Goal: Task Accomplishment & Management: Manage account settings

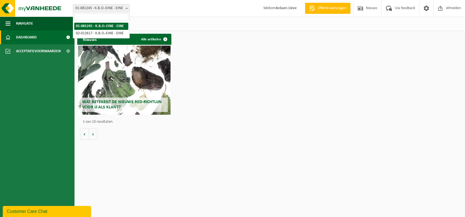
click at [128, 9] on span at bounding box center [127, 7] width 6 height 7
select select "15171"
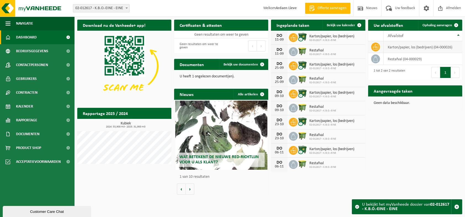
click at [412, 48] on td "karton/papier, los (bedrijven) (04-000026)" at bounding box center [423, 47] width 79 height 12
click at [376, 47] on icon at bounding box center [376, 47] width 6 height 6
click at [292, 38] on icon at bounding box center [294, 38] width 6 height 6
click at [281, 38] on div "11-09" at bounding box center [279, 40] width 11 height 4
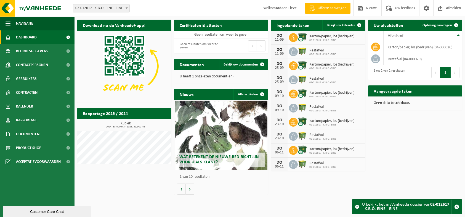
click at [294, 37] on icon at bounding box center [294, 38] width 6 height 6
click at [335, 26] on span "Bekijk uw kalender" at bounding box center [341, 25] width 28 height 4
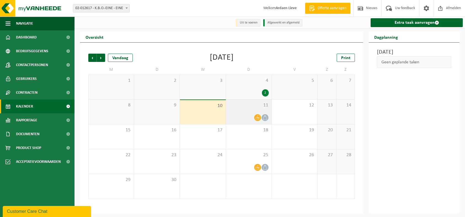
click at [257, 115] on span at bounding box center [257, 117] width 7 height 7
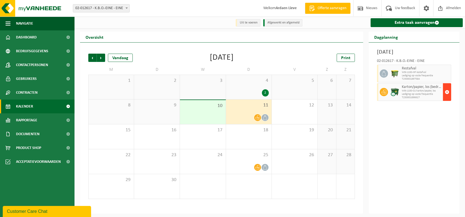
click at [447, 97] on span "button" at bounding box center [447, 91] width 4 height 11
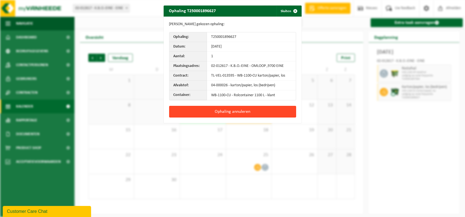
click at [235, 111] on button "Ophaling annuleren" at bounding box center [232, 112] width 127 height 12
